Goal: Information Seeking & Learning: Learn about a topic

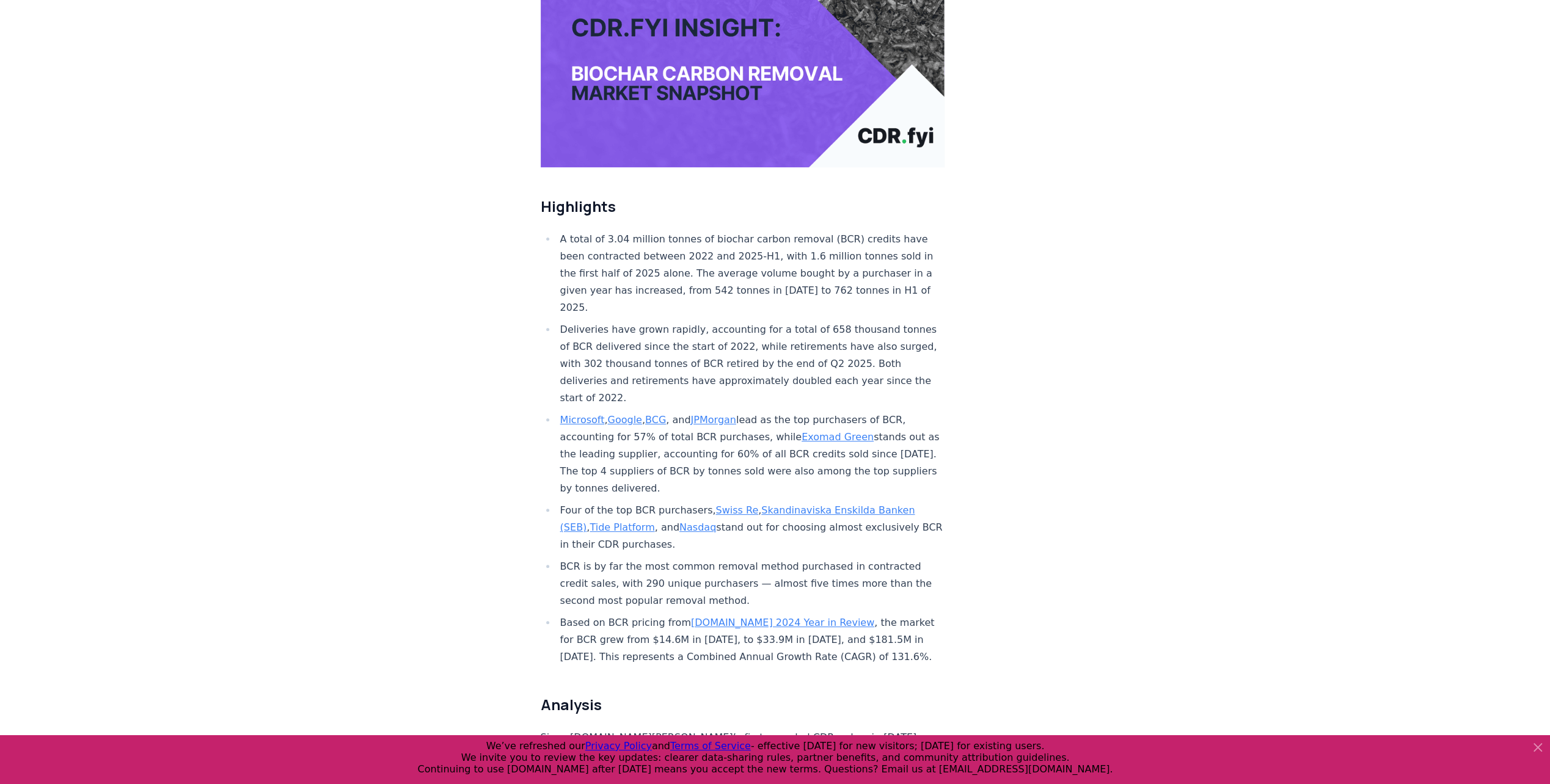
scroll to position [183, 0]
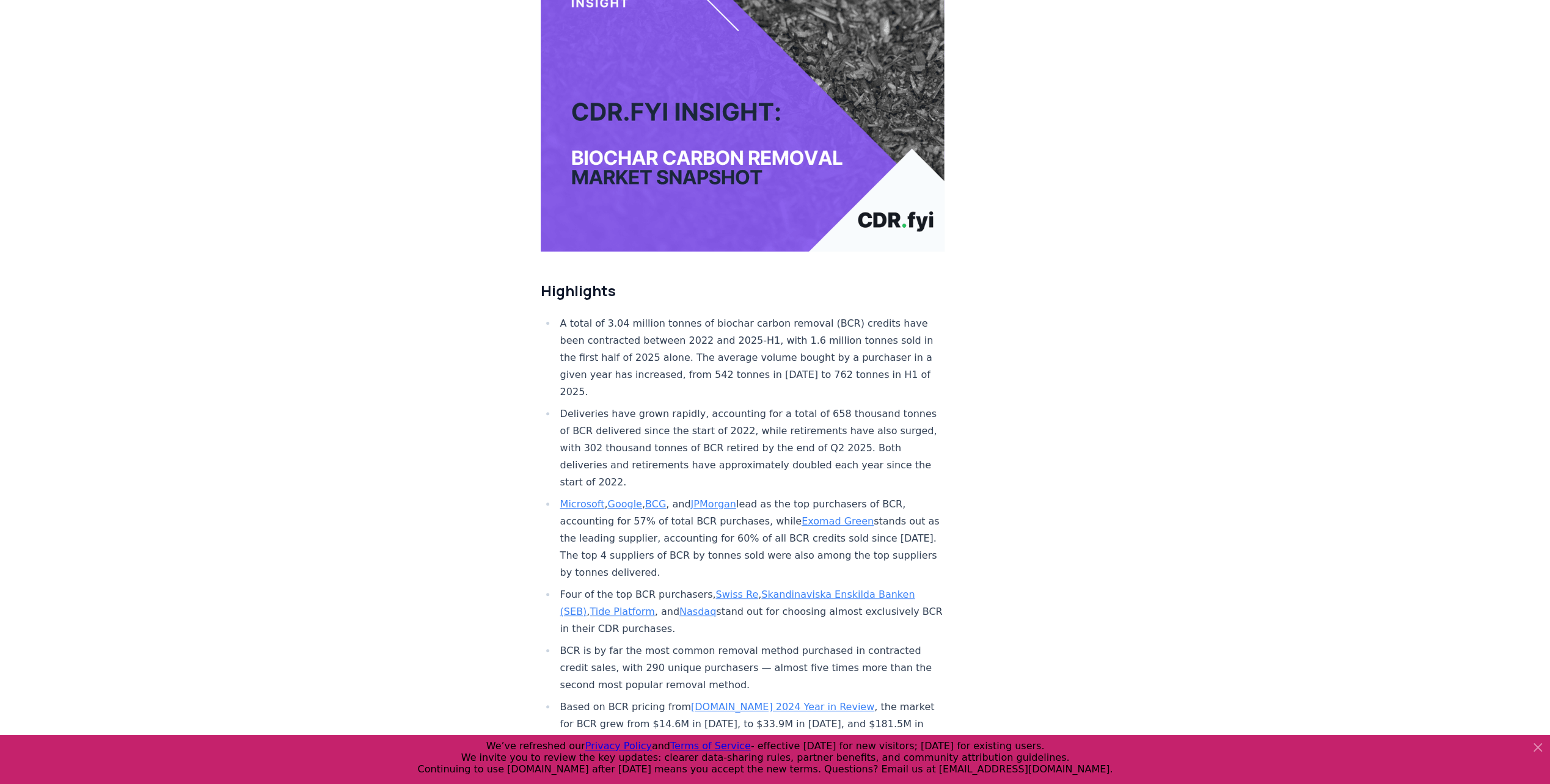
drag, startPoint x: 1206, startPoint y: 589, endPoint x: 1186, endPoint y: 564, distance: 32.0
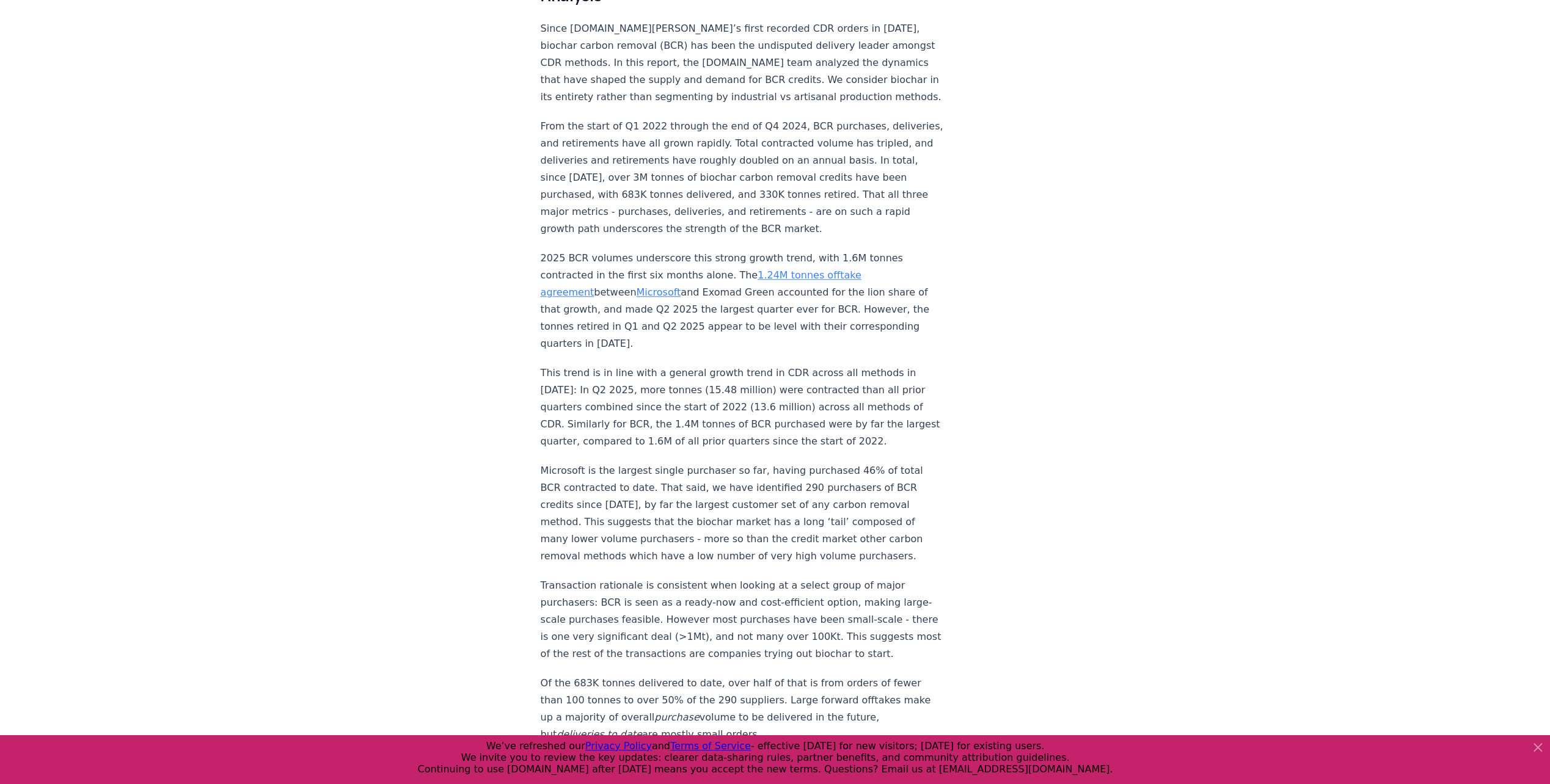
scroll to position [977, 0]
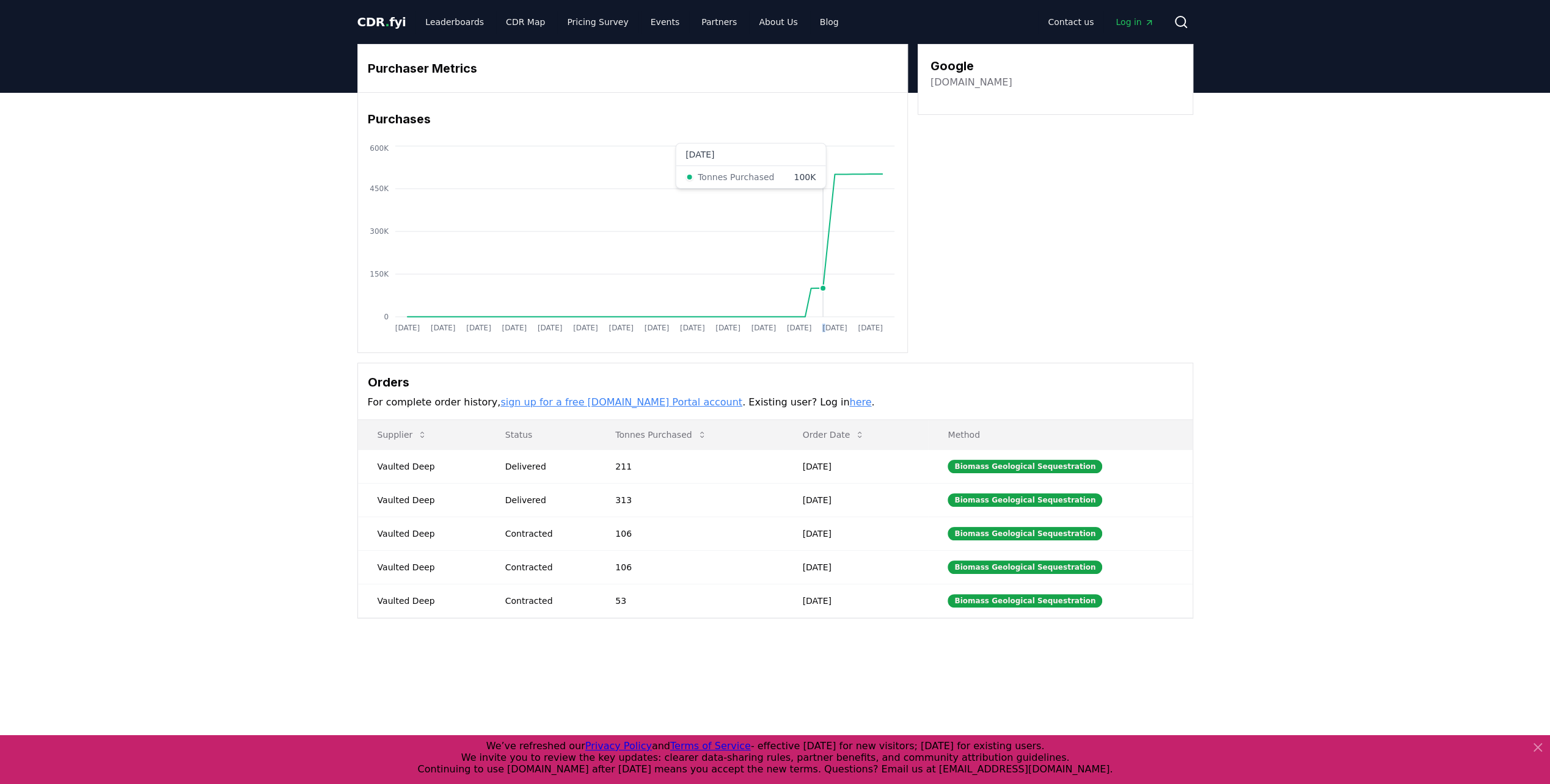
drag, startPoint x: 821, startPoint y: 205, endPoint x: 830, endPoint y: 209, distance: 9.8
click at [830, 209] on icon "[DATE] [DATE] [DATE] [DATE] [DATE] [DATE] [DATE] [DATE] [DATE] [DATE] [DATE] [D…" at bounding box center [628, 240] width 540 height 195
drag, startPoint x: 150, startPoint y: 99, endPoint x: 159, endPoint y: 87, distance: 15.0
